Goal: Task Accomplishment & Management: Manage account settings

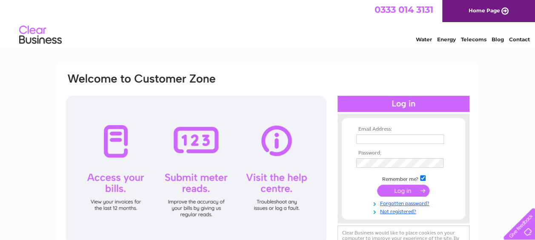
type input "[EMAIL_ADDRESS][DOMAIN_NAME]"
click at [402, 189] on input "submit" at bounding box center [403, 191] width 52 height 12
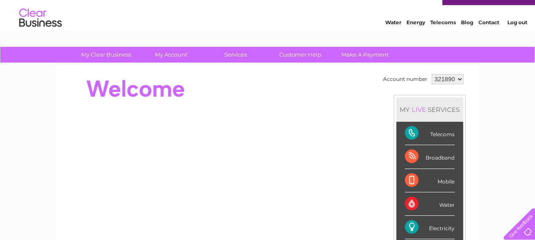
scroll to position [34, 0]
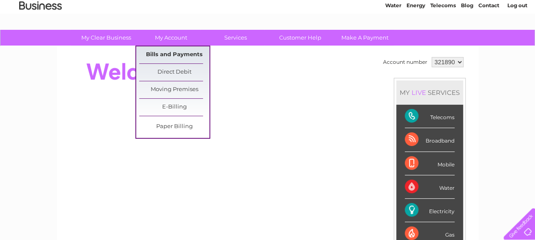
click at [174, 51] on link "Bills and Payments" at bounding box center [174, 54] width 70 height 17
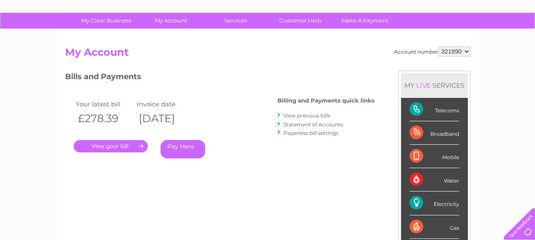
scroll to position [68, 0]
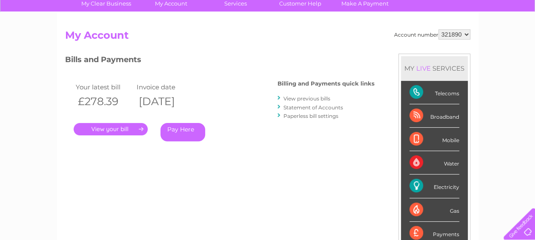
click at [115, 126] on link "." at bounding box center [111, 129] width 74 height 12
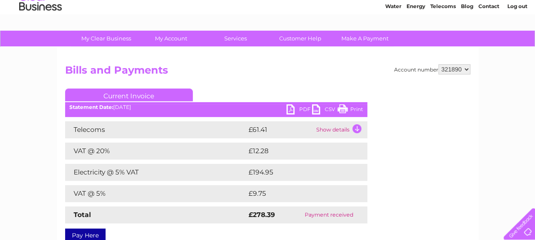
scroll to position [34, 0]
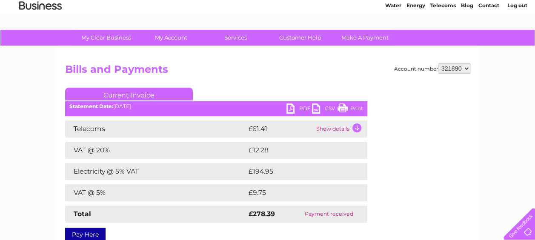
click at [290, 108] on link "PDF" at bounding box center [300, 109] width 26 height 12
